Goal: Transaction & Acquisition: Subscribe to service/newsletter

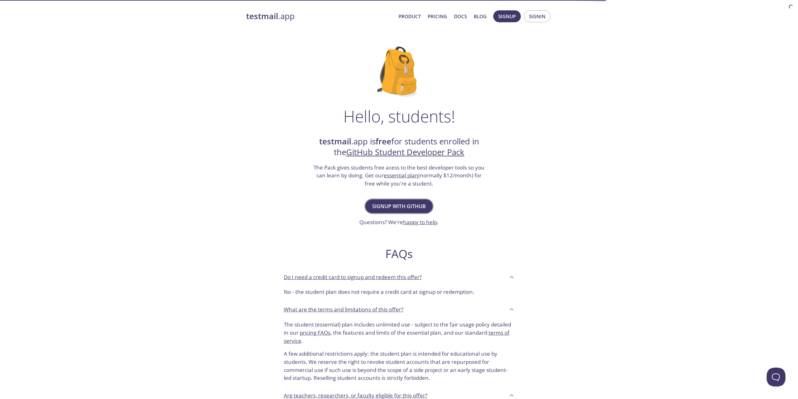
click at [376, 204] on span "Signup with GitHub" at bounding box center [399, 206] width 54 height 9
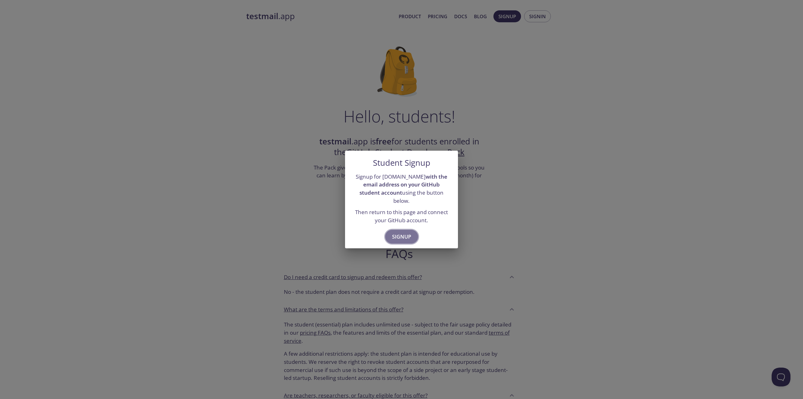
click at [396, 232] on span "Signup" at bounding box center [401, 236] width 19 height 9
click at [397, 233] on span "Signup" at bounding box center [401, 236] width 19 height 9
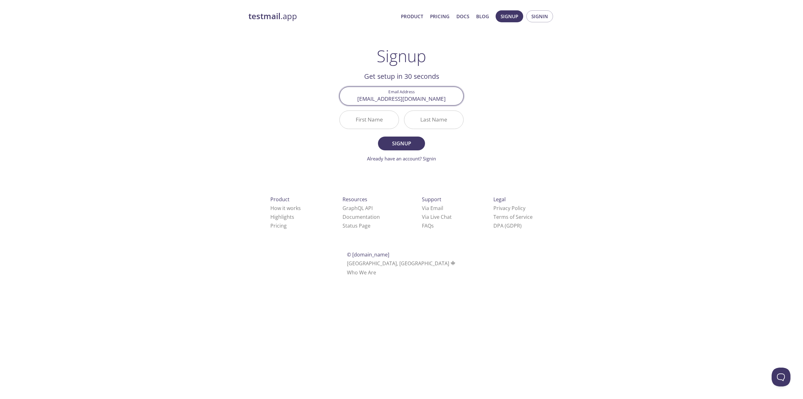
type input "tatah.95@hotmail.com"
type input "Thaís"
type input "Araujo"
click at [400, 134] on form "Email Address tatah.95@hotmail.com First Name Thaís Last Name Araujo Signup Alr…" at bounding box center [401, 124] width 124 height 75
click at [407, 142] on span "Signup" at bounding box center [401, 143] width 33 height 9
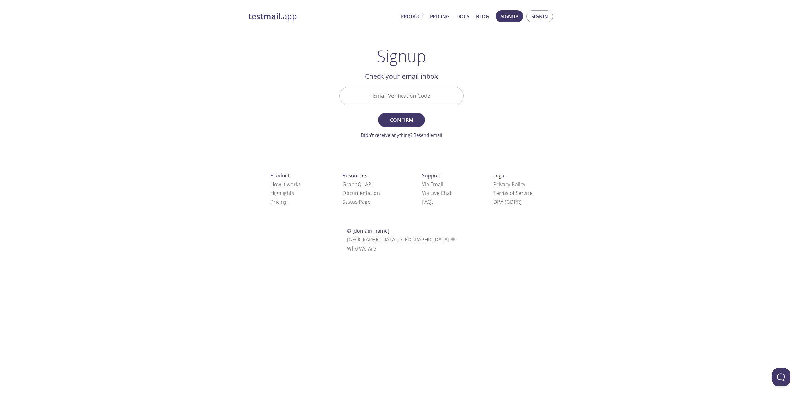
click at [431, 100] on input "Email Verification Code" at bounding box center [402, 96] width 124 height 18
paste input "29XGR1J"
type input "29XGR1J"
click at [406, 116] on span "Confirm" at bounding box center [401, 119] width 33 height 9
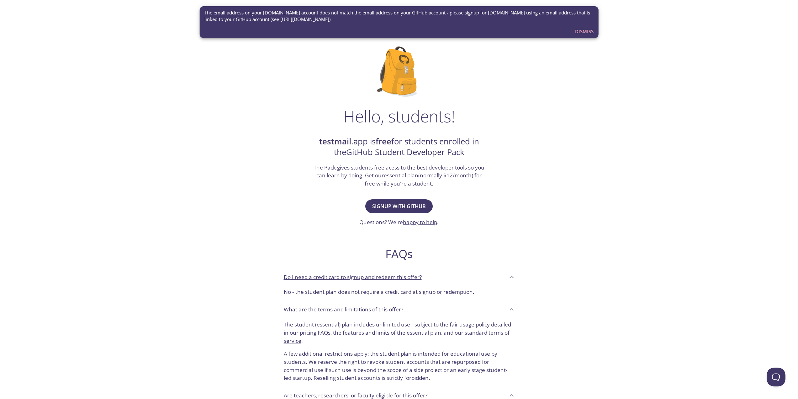
click at [588, 30] on span "Dismiss" at bounding box center [584, 31] width 19 height 8
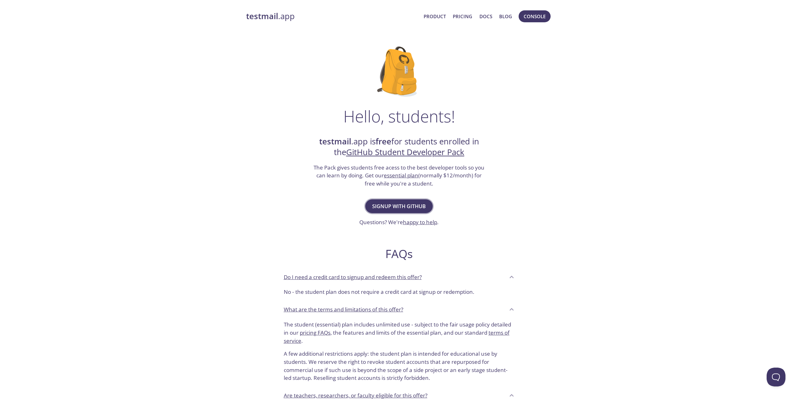
click at [382, 205] on span "Signup with GitHub" at bounding box center [399, 206] width 54 height 9
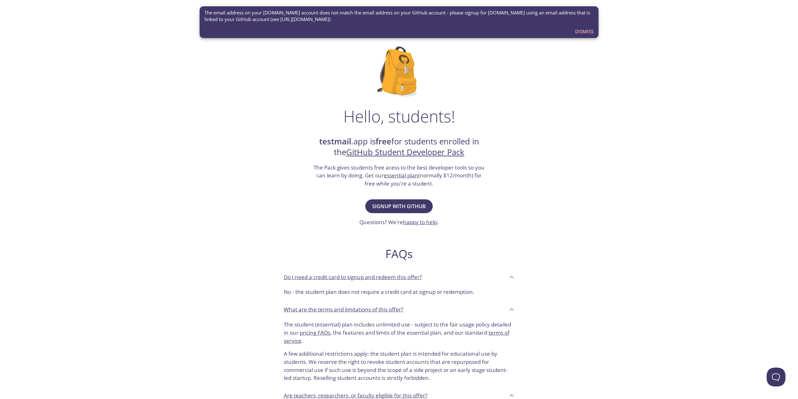
drag, startPoint x: 507, startPoint y: 223, endPoint x: 504, endPoint y: 226, distance: 4.9
click at [507, 223] on div "Hello, students! testmail .app is free for students enrolled in the GitHub Stud…" at bounding box center [399, 227] width 306 height 383
drag, startPoint x: 179, startPoint y: 1, endPoint x: 134, endPoint y: 45, distance: 62.6
click at [134, 45] on div "testmail .app Product Pricing Docs Blog Console Hello, students! testmail .app …" at bounding box center [399, 278] width 798 height 545
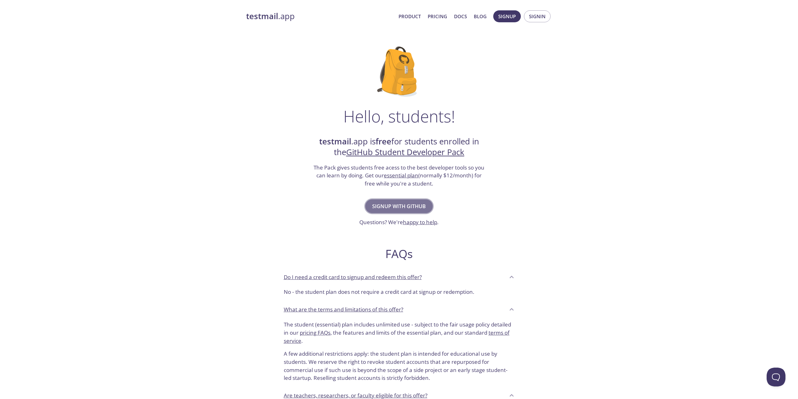
click at [403, 200] on button "Signup with GitHub" at bounding box center [398, 206] width 67 height 14
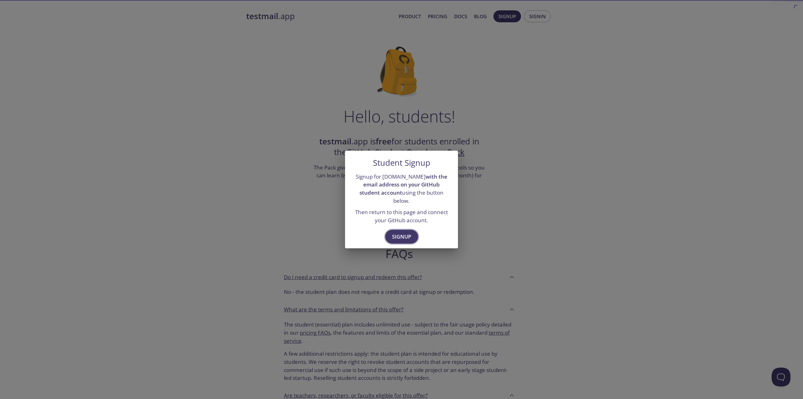
click at [401, 236] on span "Signup" at bounding box center [401, 236] width 19 height 9
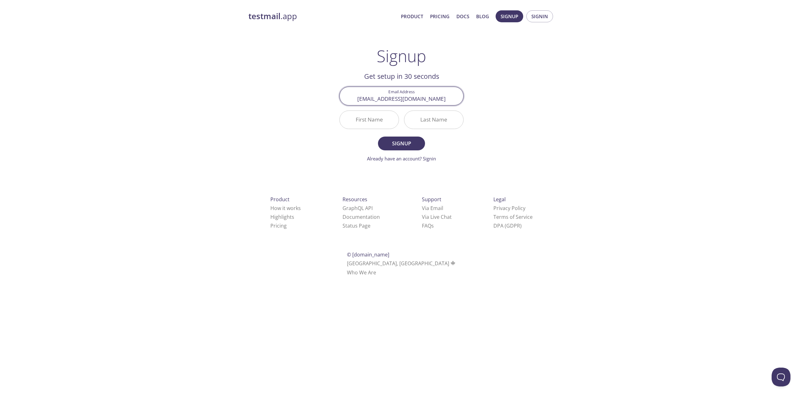
type input "[EMAIL_ADDRESS][DOMAIN_NAME]"
type input "Thaí"
type input "[PERSON_NAME]"
click at [383, 113] on input "Thaí" at bounding box center [369, 120] width 59 height 18
type input "Thaís"
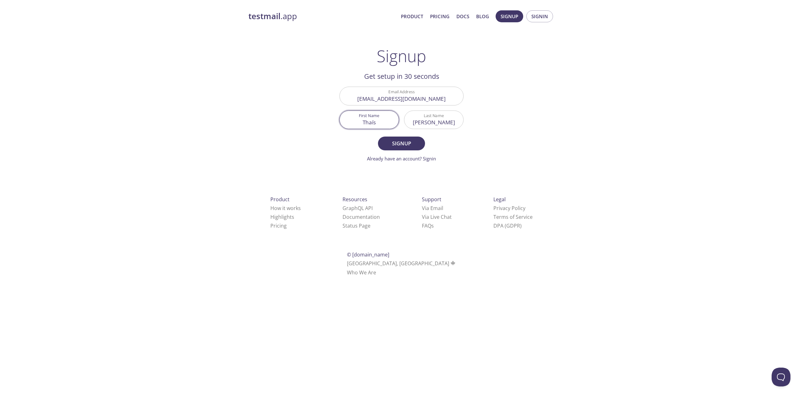
click at [552, 181] on div "Product How it works Highlights Pricing Resources GraphQL API Documentation Sta…" at bounding box center [401, 235] width 326 height 117
click at [414, 142] on span "Signup" at bounding box center [401, 143] width 33 height 9
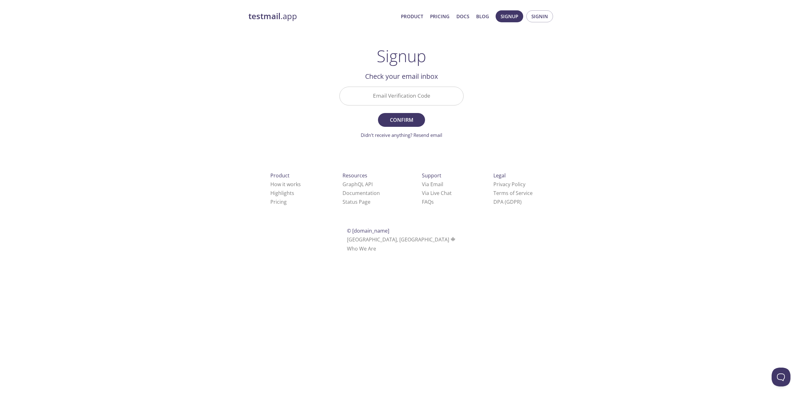
click at [407, 102] on input "Email Verification Code" at bounding box center [402, 96] width 124 height 18
paste input "HQMMCZ1"
type input "HQMMCZ1"
click at [404, 118] on span "Confirm" at bounding box center [401, 119] width 33 height 9
